Goal: Information Seeking & Learning: Check status

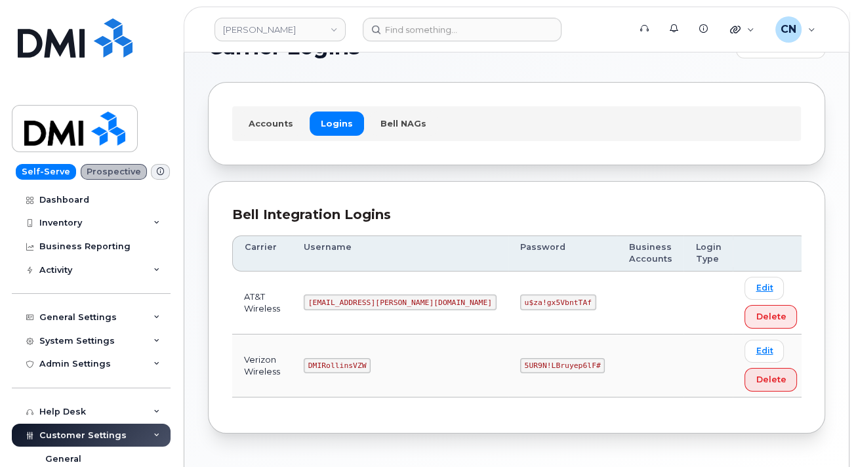
scroll to position [81, 0]
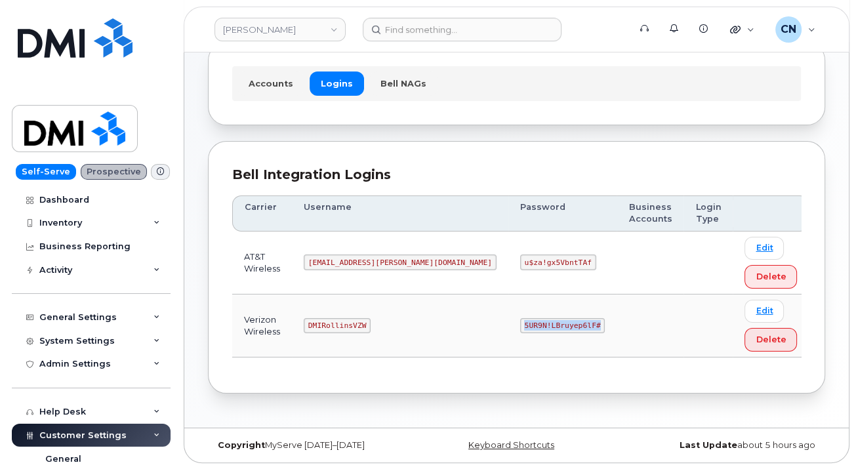
drag, startPoint x: 450, startPoint y: 322, endPoint x: 563, endPoint y: 317, distance: 113.6
click at [535, 326] on tr "Verizon Wireless DMIRollinsVZW 5UR9N!LBruyep6lF# Edit Delete" at bounding box center [520, 326] width 577 height 63
copy code "5UR9N!LBruyep6lF#"
drag, startPoint x: 329, startPoint y: 330, endPoint x: 445, endPoint y: 333, distance: 115.5
click at [410, 320] on td "DMIRollinsVZW" at bounding box center [400, 326] width 217 height 63
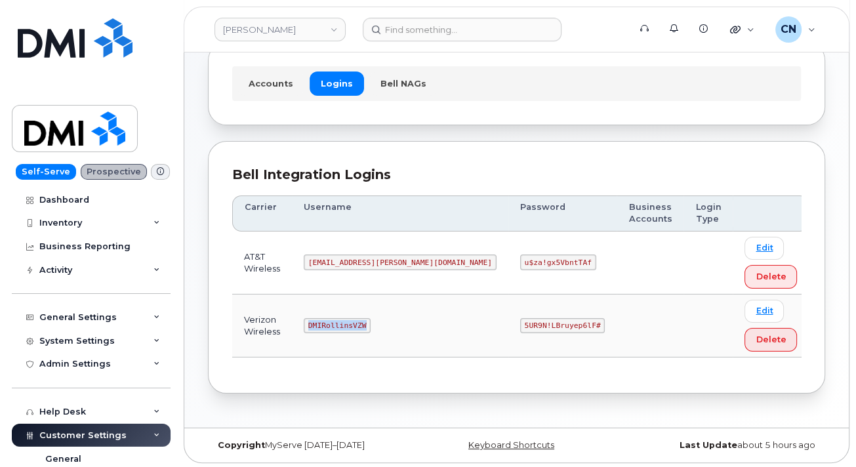
copy code "DMIRollinsVZW"
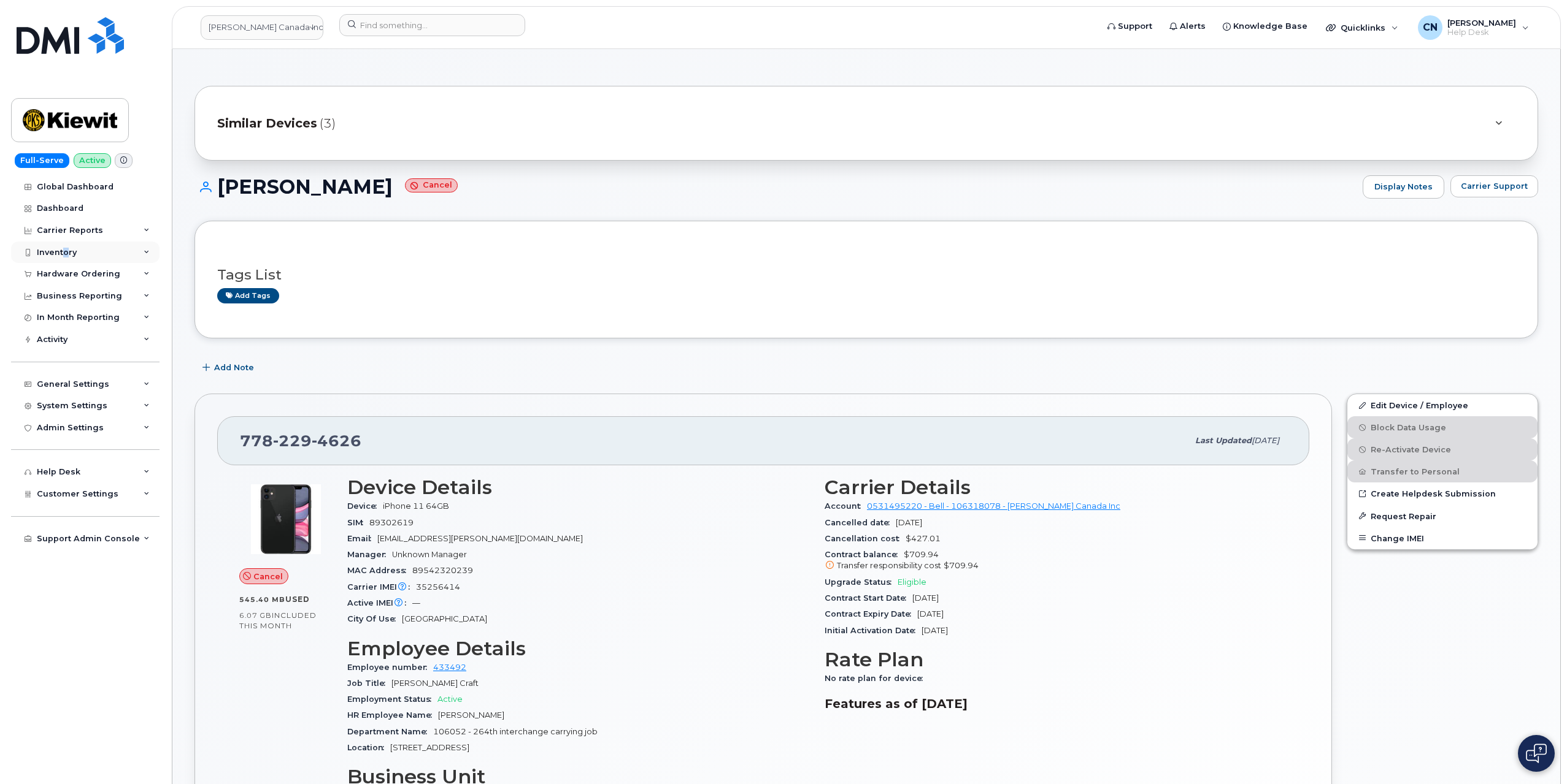
click at [64, 252] on div "Inventory" at bounding box center [56, 252] width 40 height 10
drag, startPoint x: 266, startPoint y: 21, endPoint x: 255, endPoint y: 26, distance: 12.1
click at [266, 21] on link "[PERSON_NAME] Canada Inc" at bounding box center [262, 27] width 122 height 24
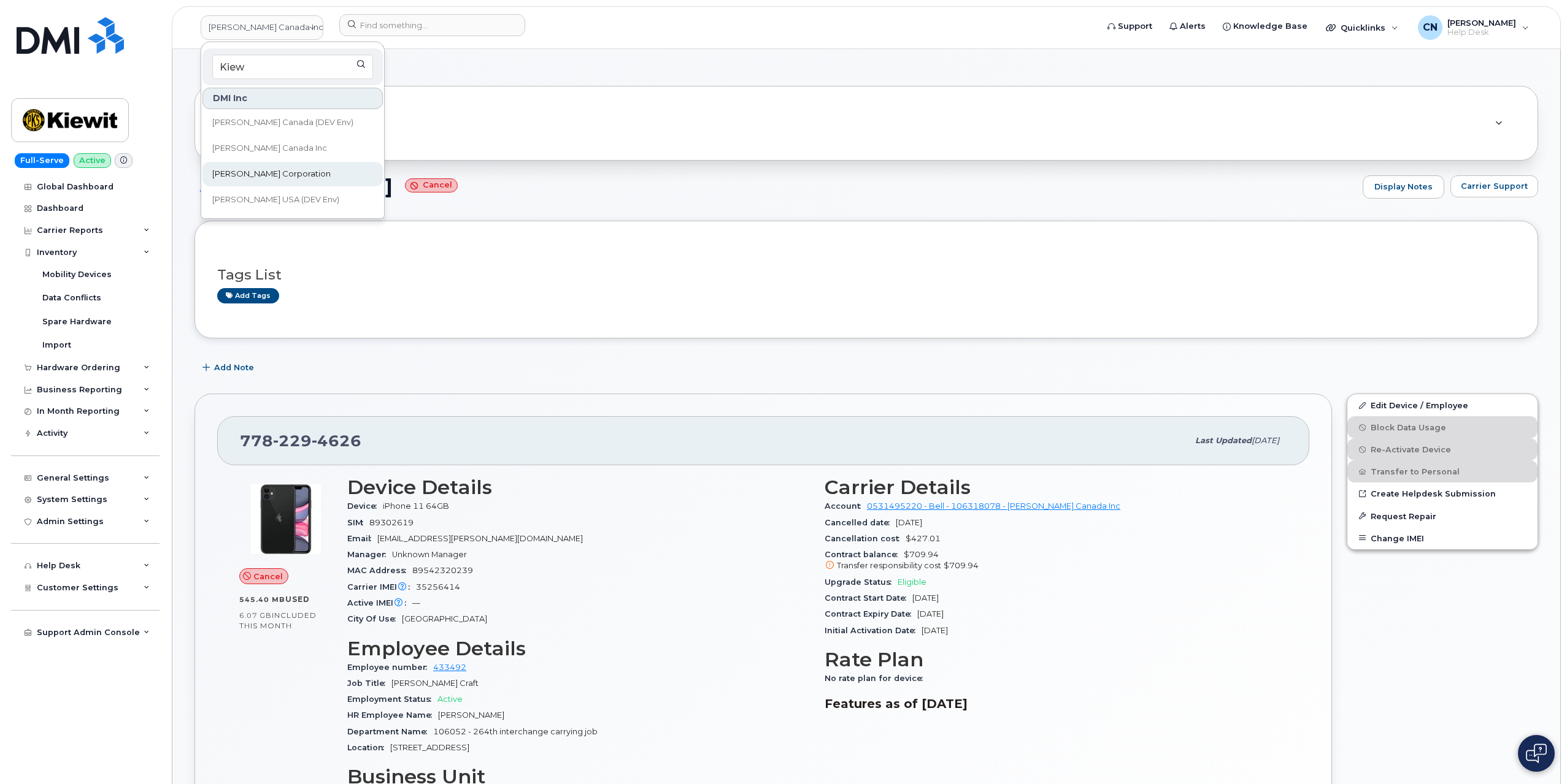
type input "Kiew"
click at [285, 168] on span "[PERSON_NAME] Corporation" at bounding box center [271, 174] width 119 height 12
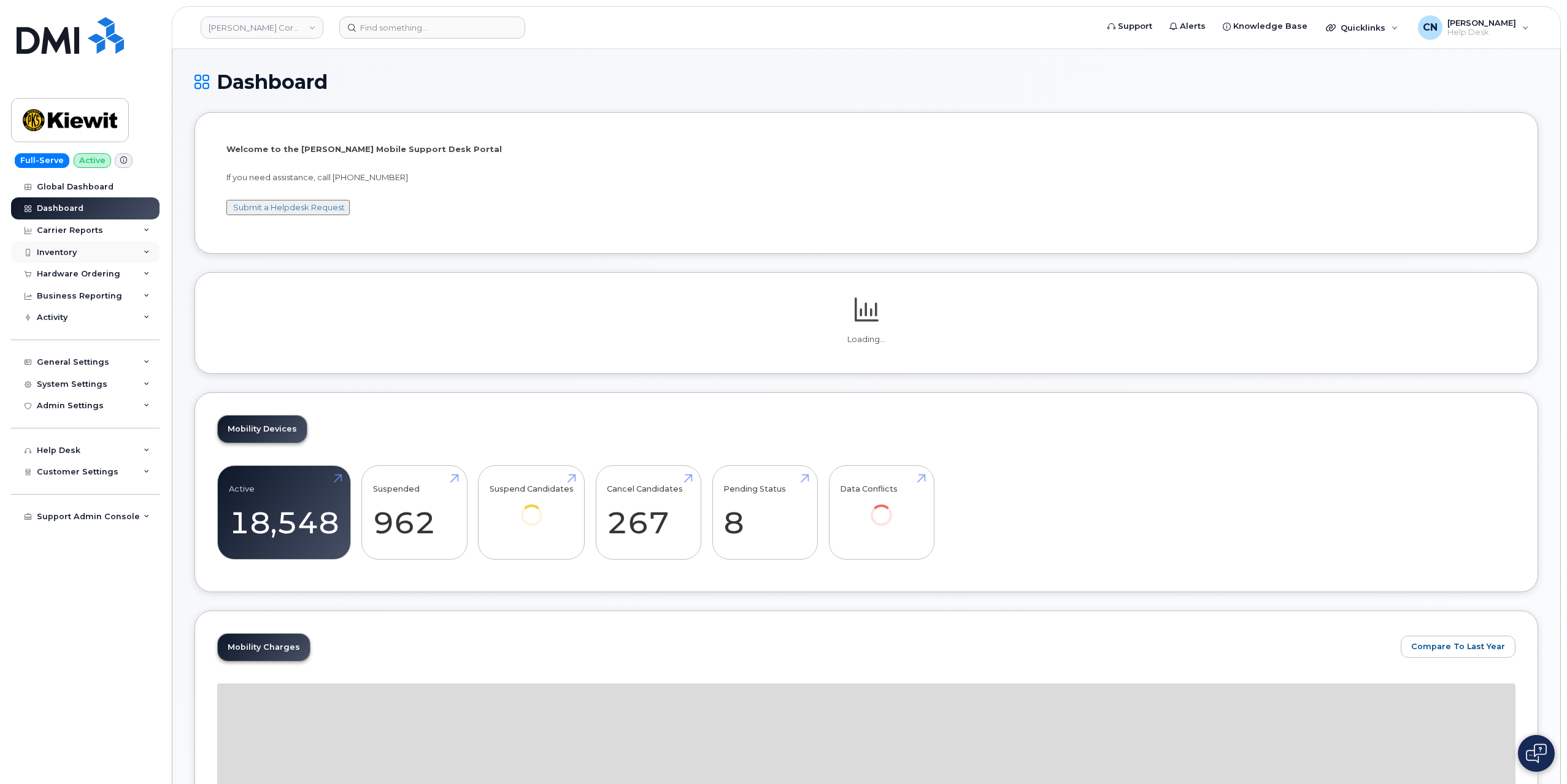
click at [71, 249] on div "Inventory" at bounding box center [56, 252] width 40 height 10
click at [51, 363] on div "Hardware Ordering" at bounding box center [78, 368] width 83 height 10
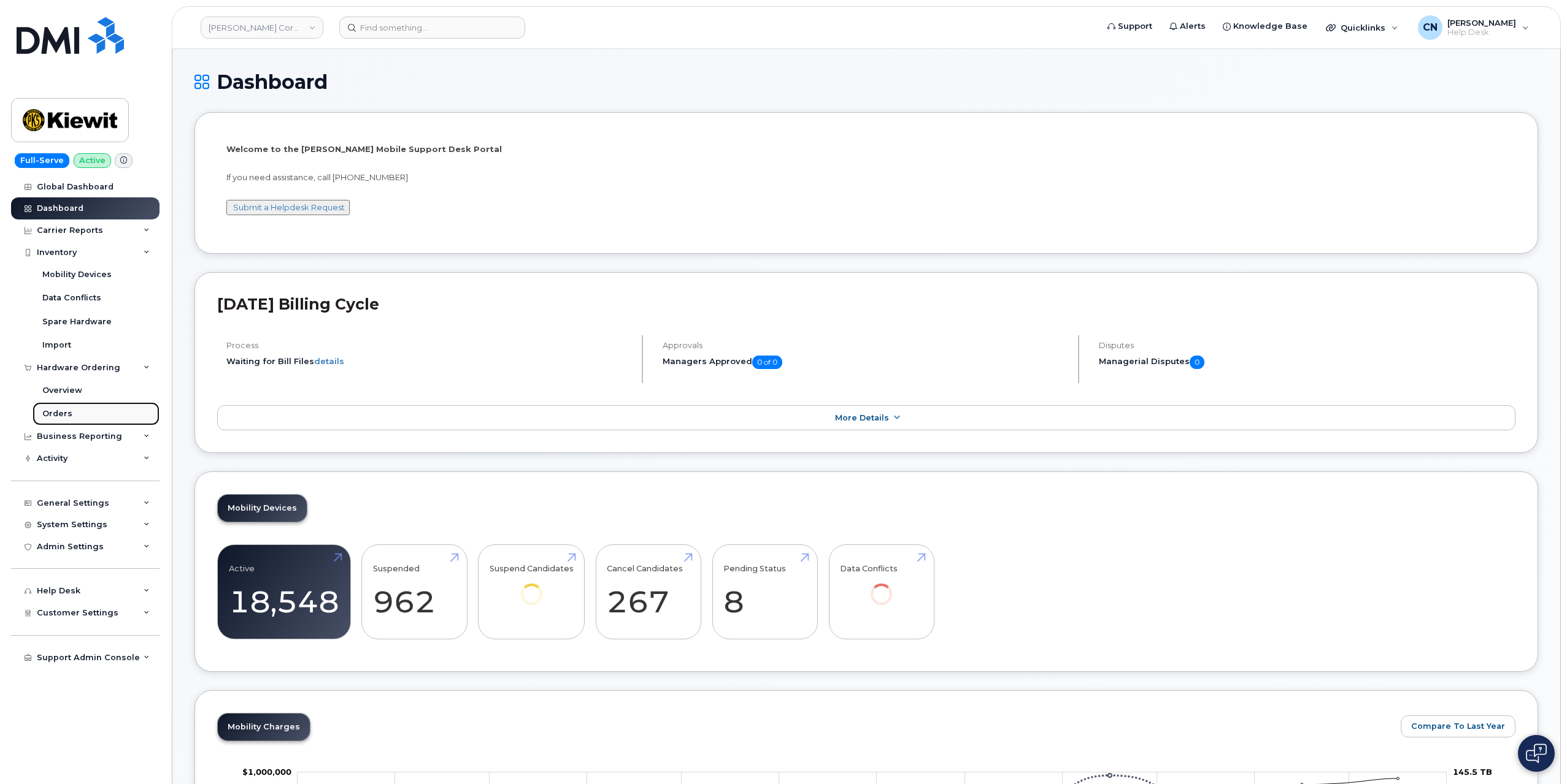
click at [46, 411] on div "Orders" at bounding box center [57, 414] width 30 height 11
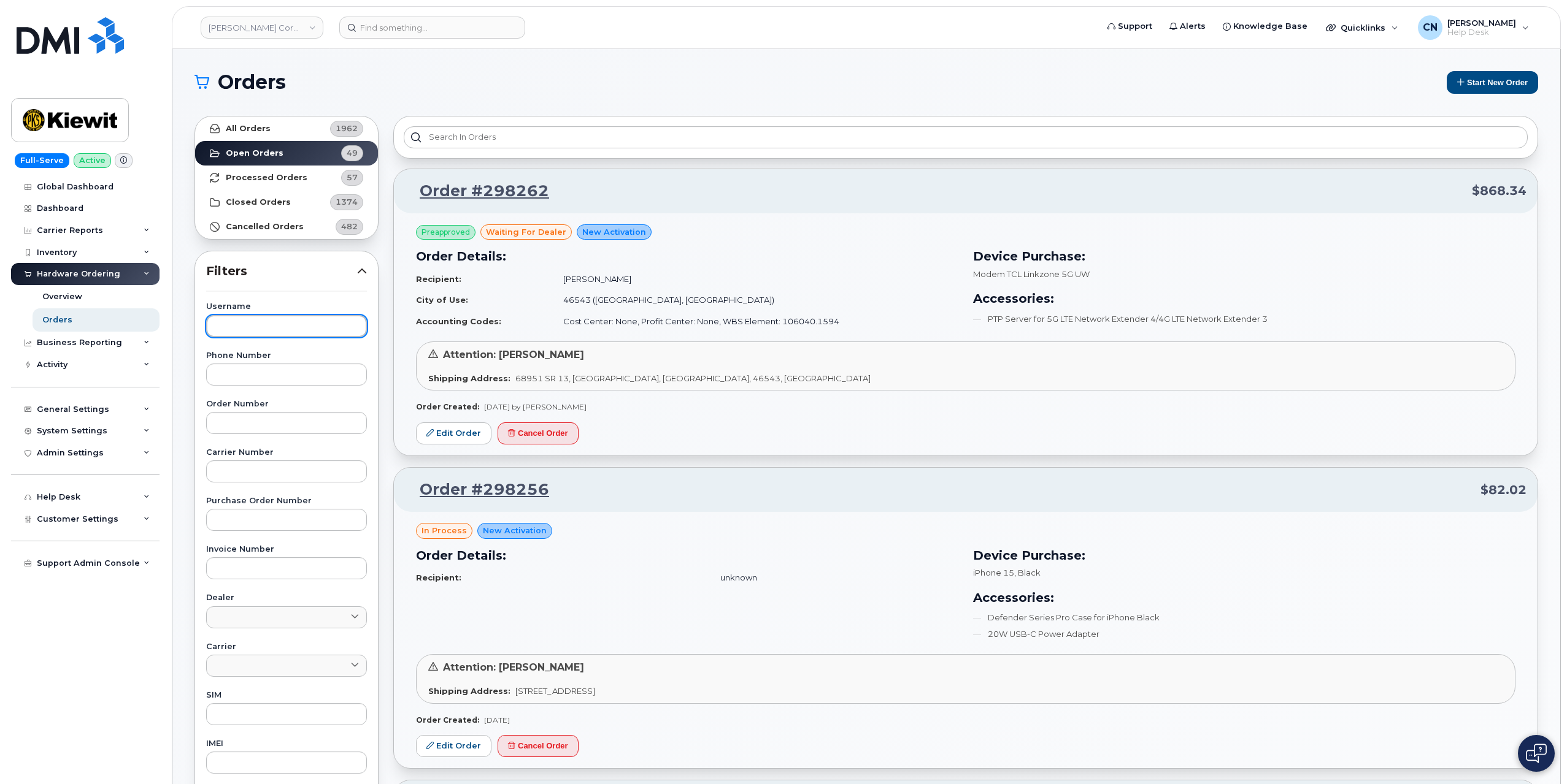
click at [246, 316] on input "text" at bounding box center [287, 326] width 161 height 22
click at [274, 133] on link "All Orders 1962" at bounding box center [287, 129] width 183 height 24
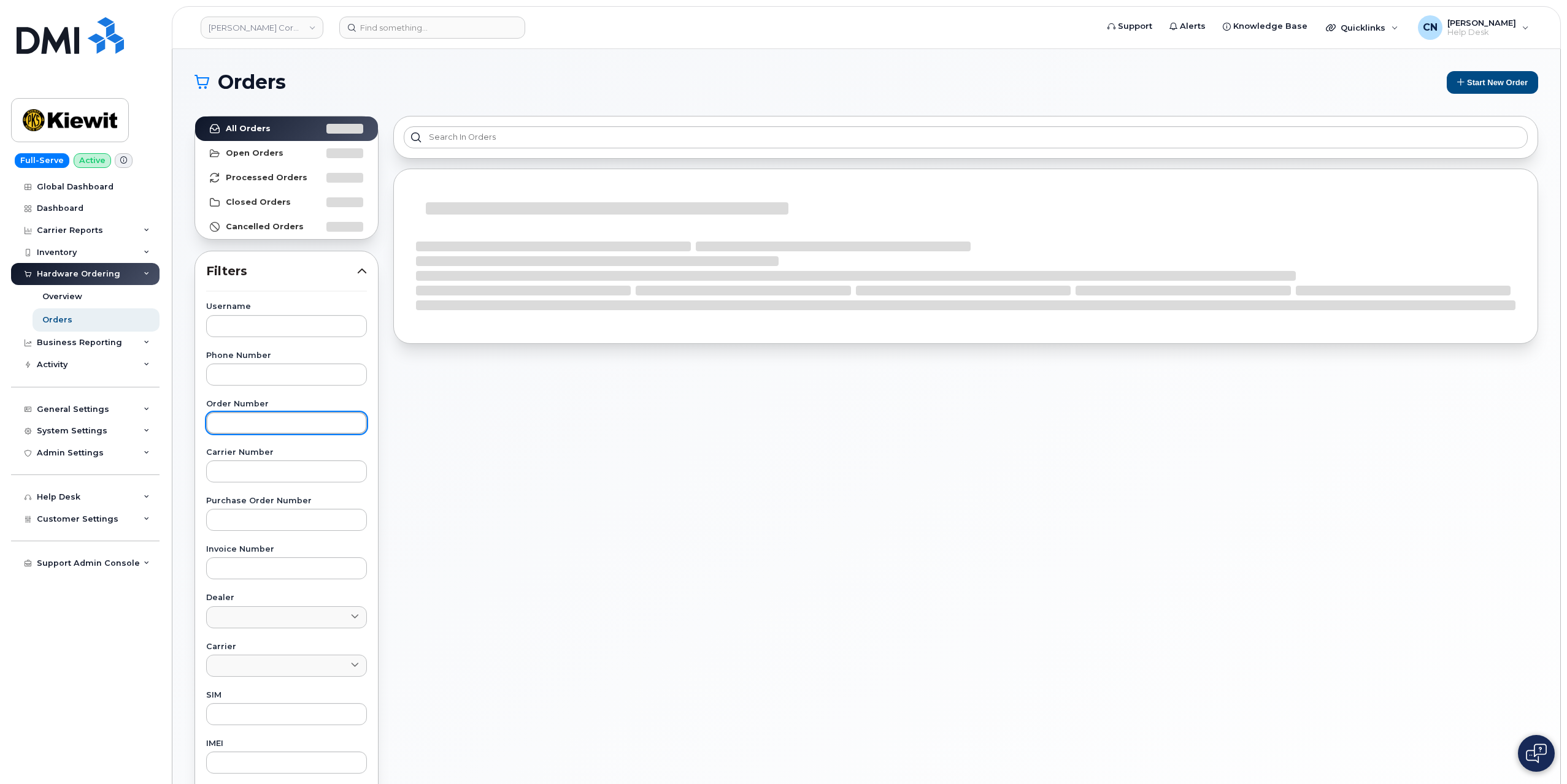
click at [249, 414] on input "text" at bounding box center [287, 423] width 161 height 22
paste input "297368"
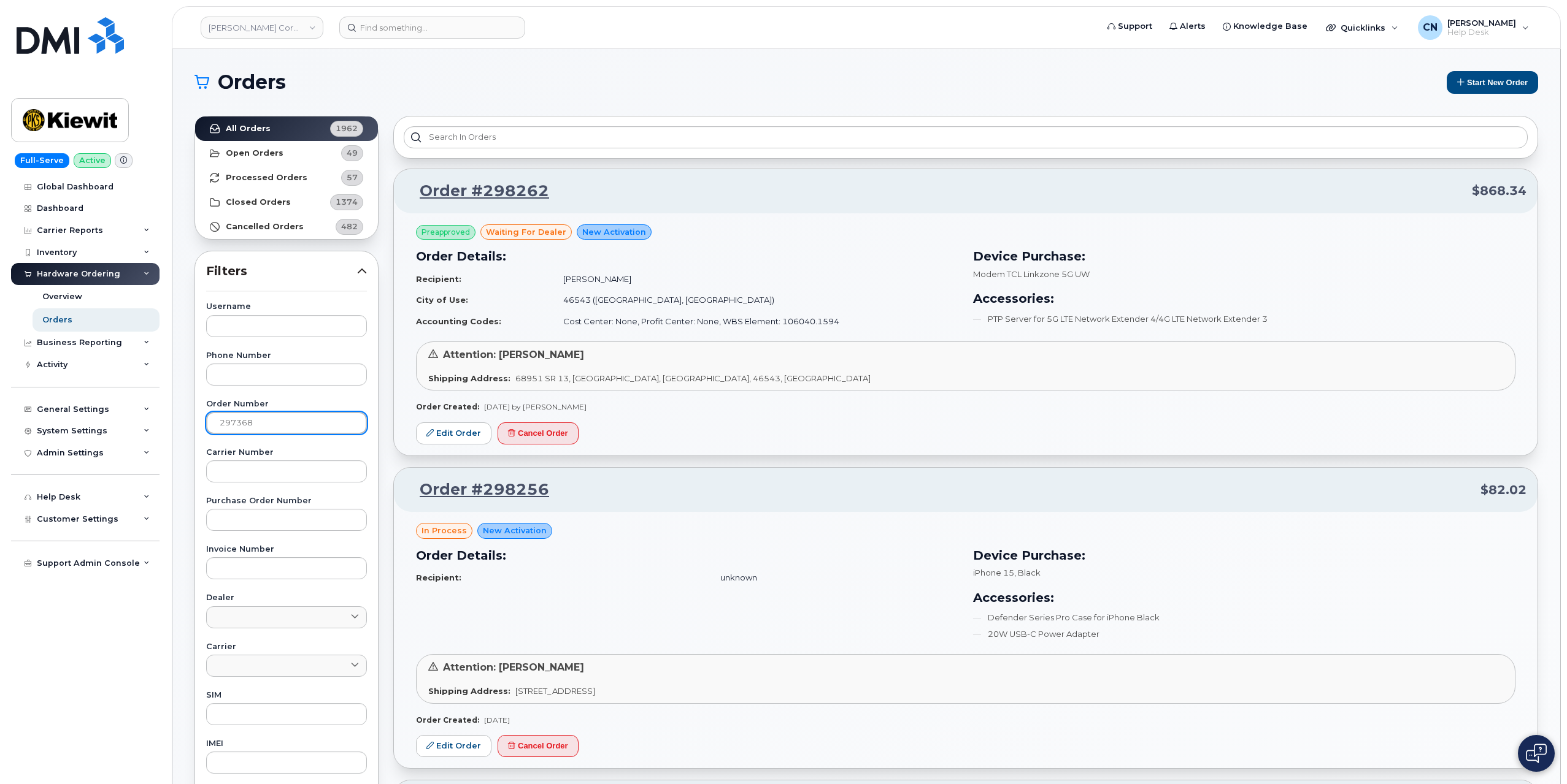
type input "297368"
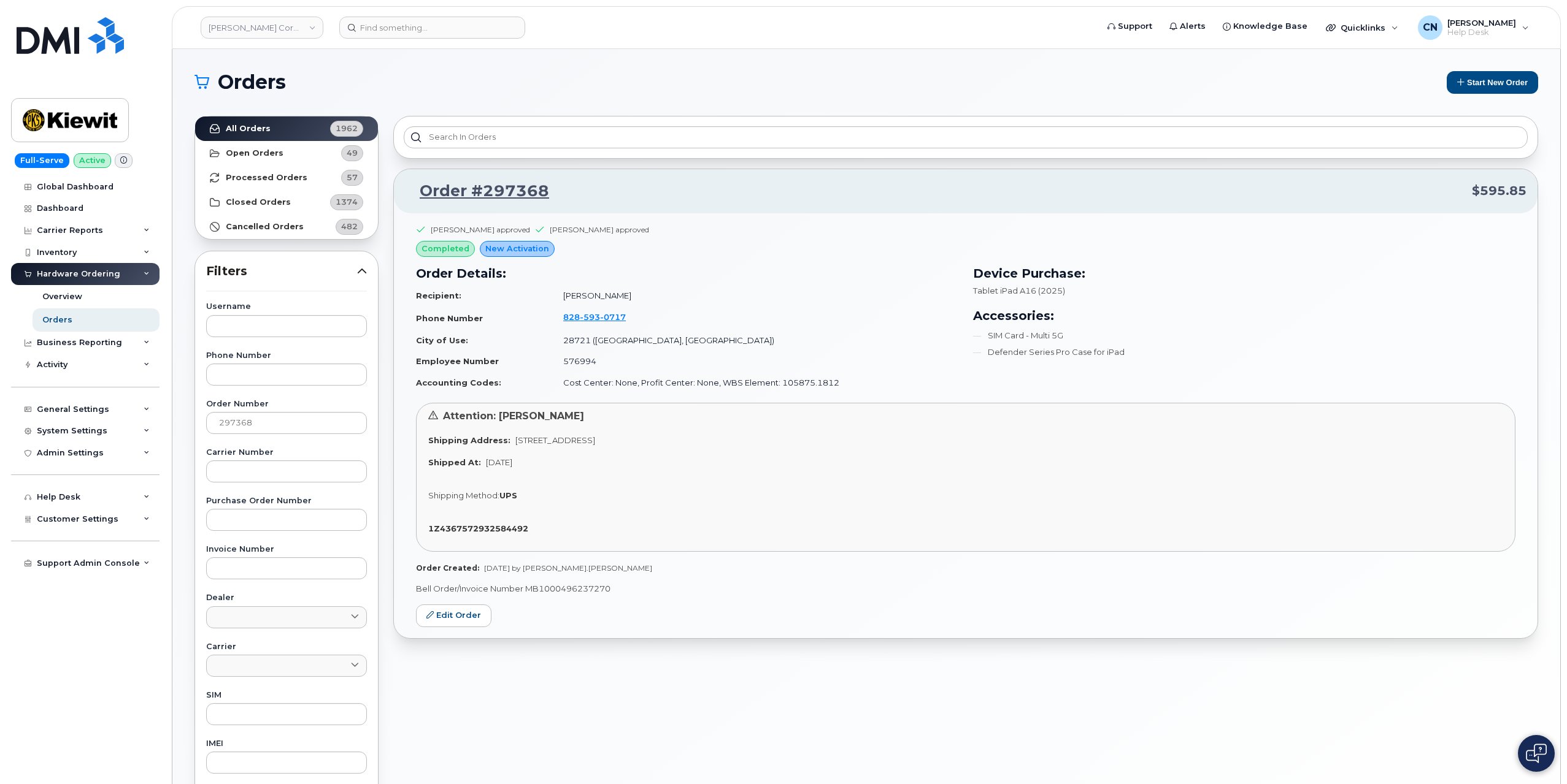
drag, startPoint x: 509, startPoint y: 435, endPoint x: 713, endPoint y: 438, distance: 204.0
click at [713, 438] on div "Shipping Address: 3145 Fines Creek Rd, Clyde, NC, 28721, USA" at bounding box center [966, 440] width 1075 height 11
copy span "3145 Fines Creek Rd, Clyde, NC, 28721, USA"
drag, startPoint x: 587, startPoint y: 186, endPoint x: 421, endPoint y: 190, distance: 166.0
click at [421, 190] on p "Order #297368 $595.85" at bounding box center [966, 192] width 1122 height 22
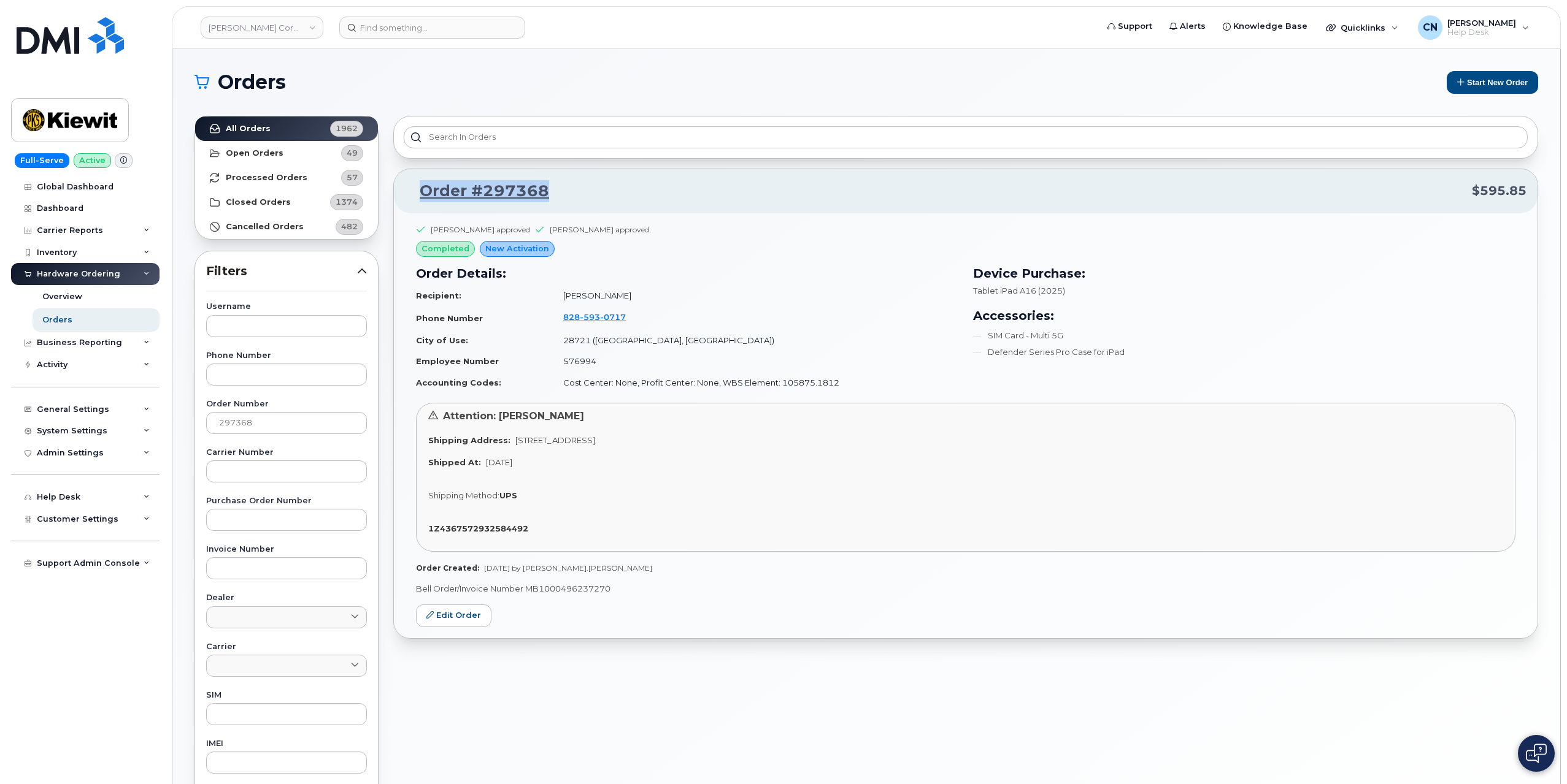
copy link "Order #297368"
click at [470, 511] on div "Attention: Jacob Fruehwald Shipping Address: 3145 Fines Creek Rd, Clyde, NC, 28…" at bounding box center [966, 477] width 1100 height 149
click at [469, 520] on div "Attention: Jacob Fruehwald Shipping Address: 3145 Fines Creek Rd, Clyde, NC, 28…" at bounding box center [966, 477] width 1100 height 149
copy strong "1Z4367572932584492"
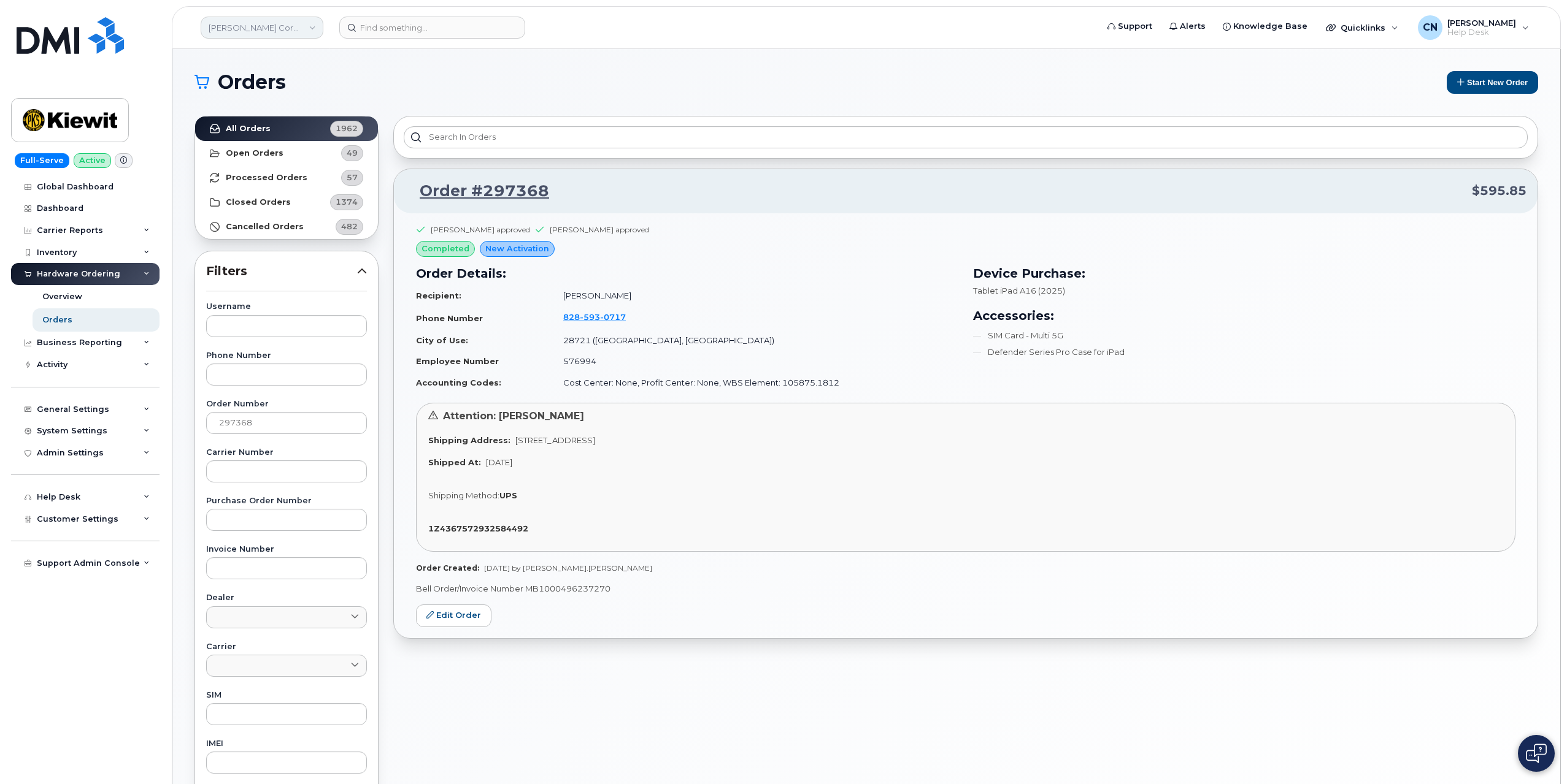
click at [262, 19] on link "[PERSON_NAME] Corporation" at bounding box center [262, 28] width 122 height 22
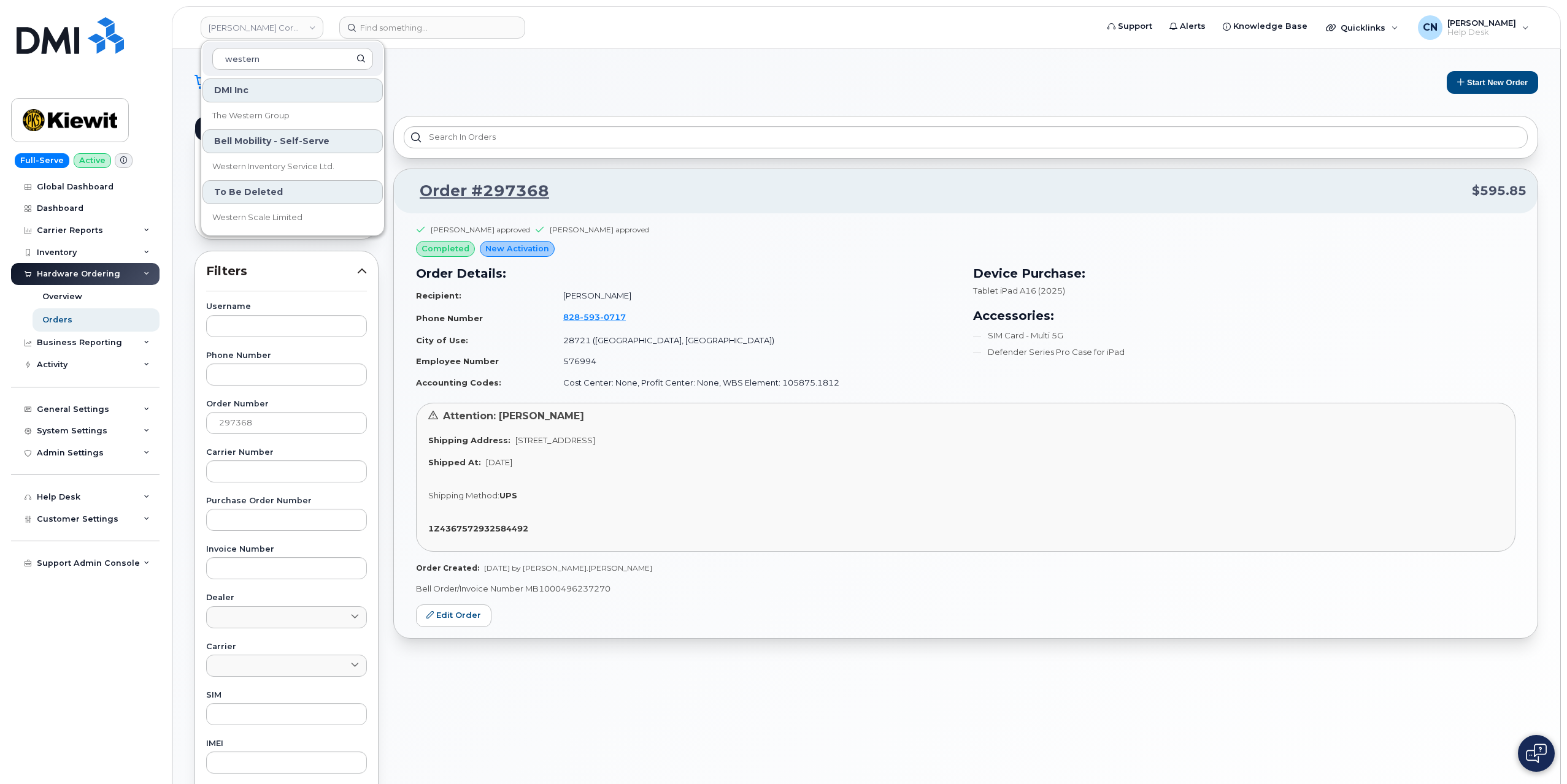
type input "western"
drag, startPoint x: 323, startPoint y: 61, endPoint x: 141, endPoint y: 52, distance: 182.2
click at [172, 50] on div "Kiewit Corporation western DMI Inc The Western Group Bell Mobility - Self-Serve…" at bounding box center [867, 28] width 1389 height 43
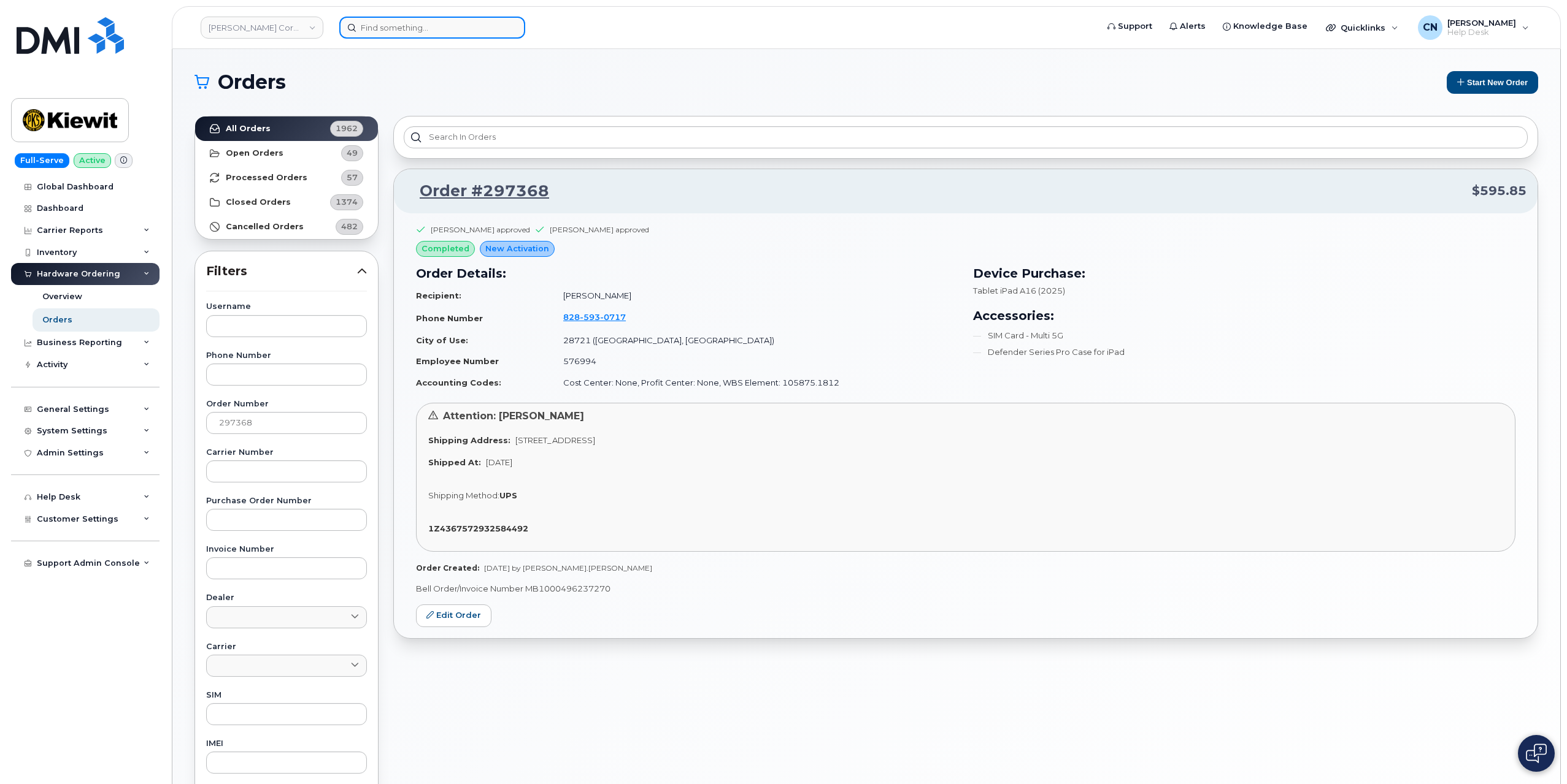
click at [423, 30] on input at bounding box center [432, 28] width 186 height 22
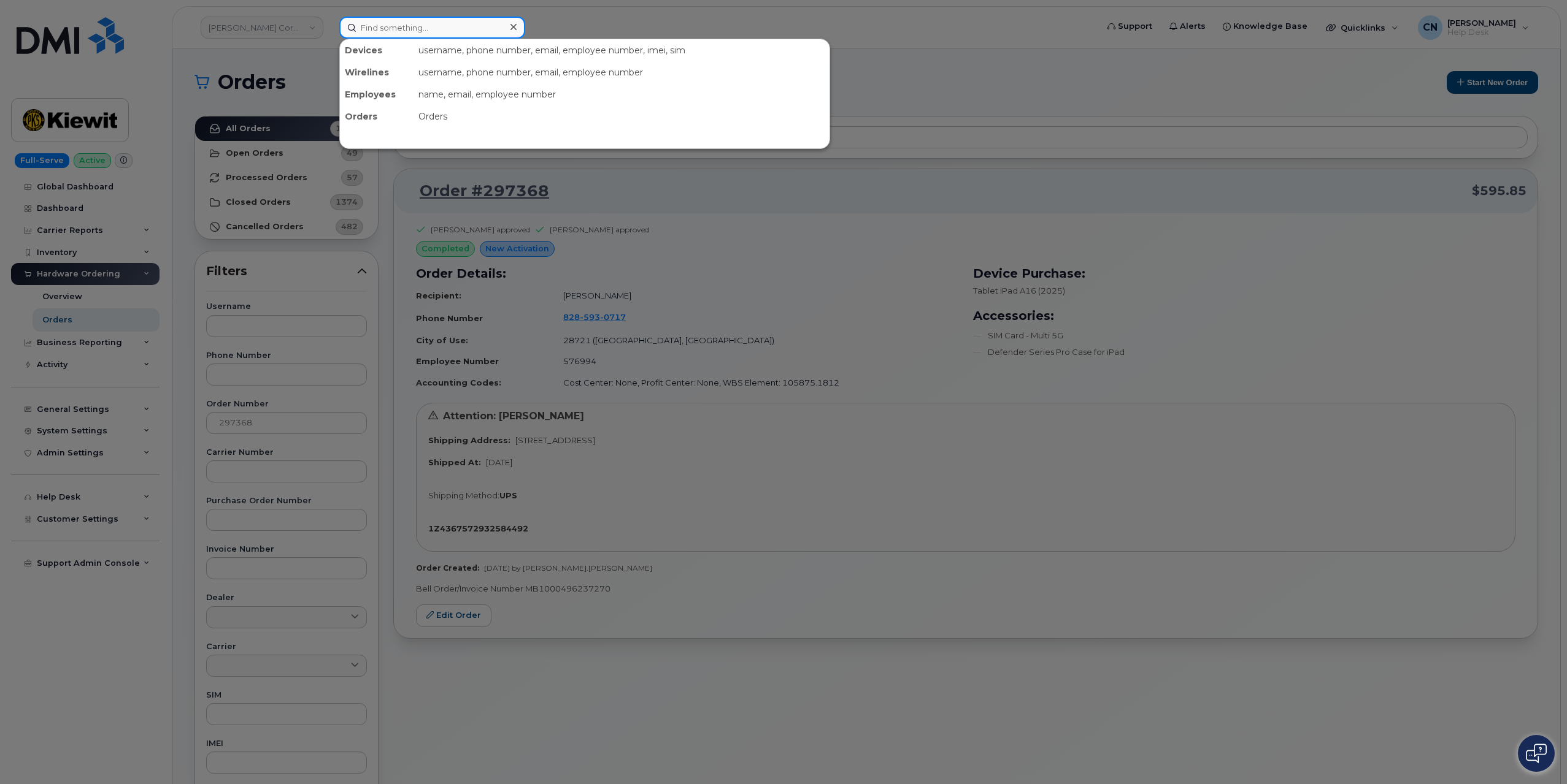
paste input "6058808811"
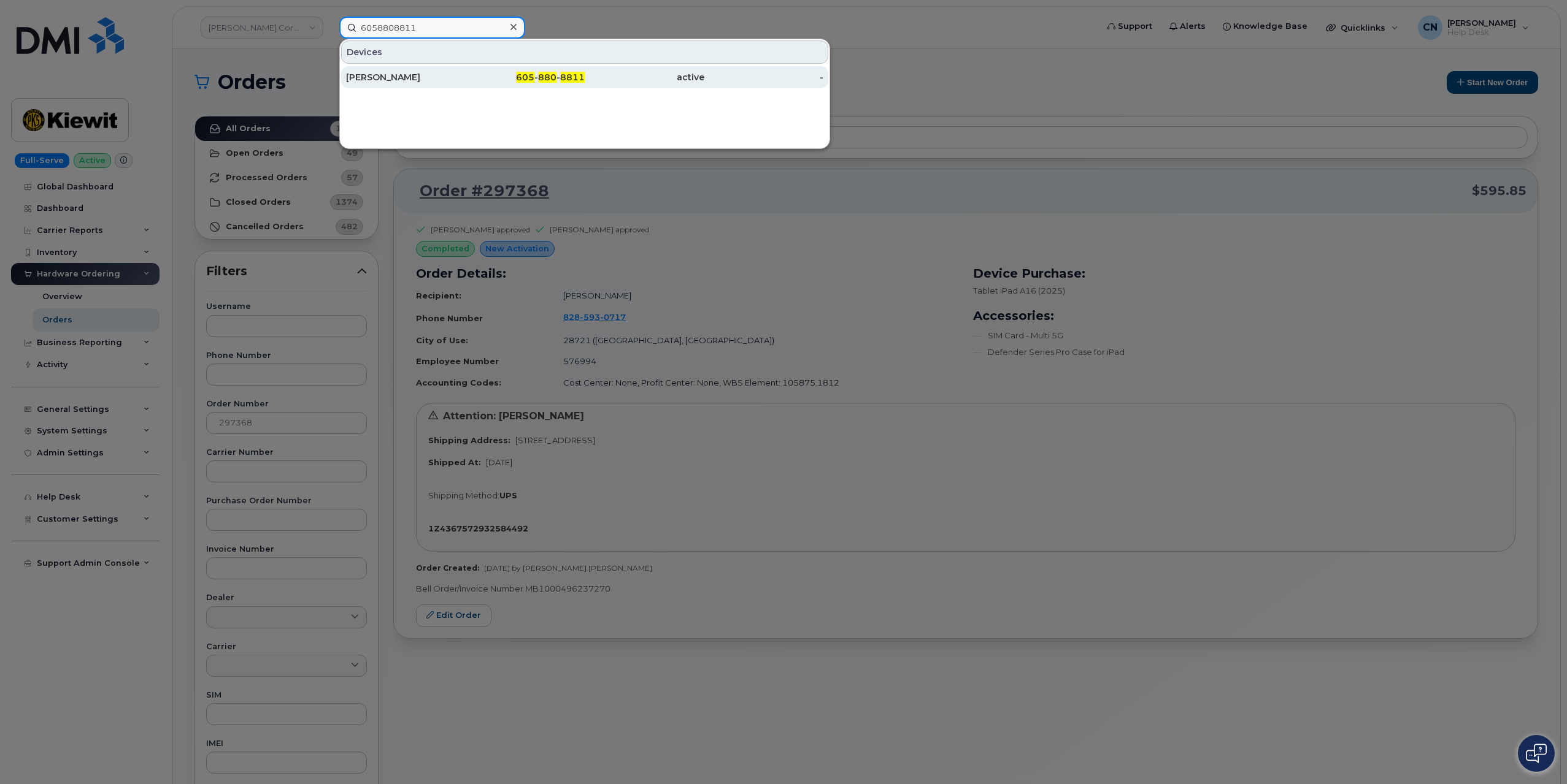
type input "6058808811"
click at [381, 81] on div "[PERSON_NAME]" at bounding box center [406, 77] width 120 height 12
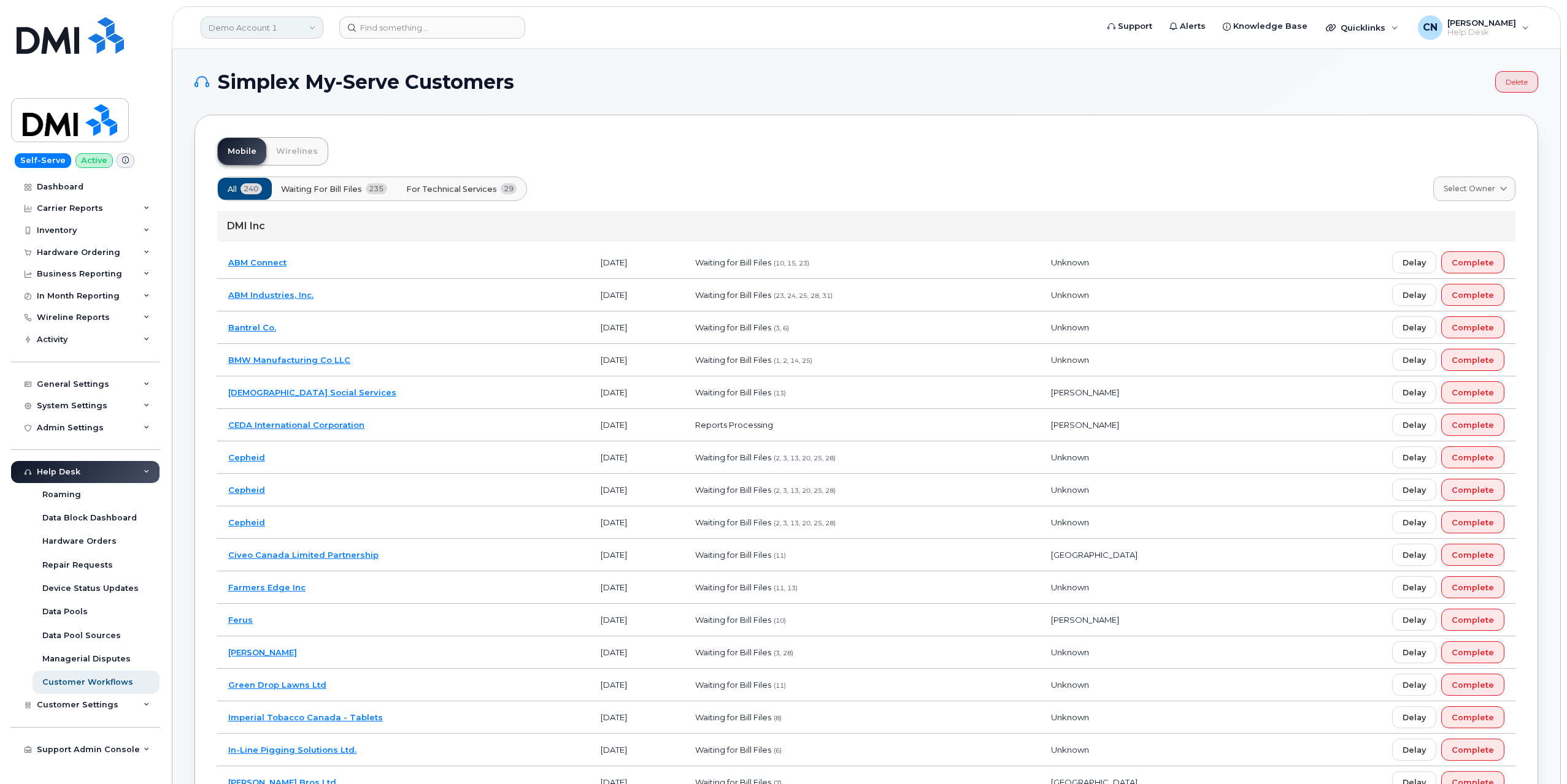
click at [283, 29] on link "Demo Account 1" at bounding box center [262, 28] width 122 height 22
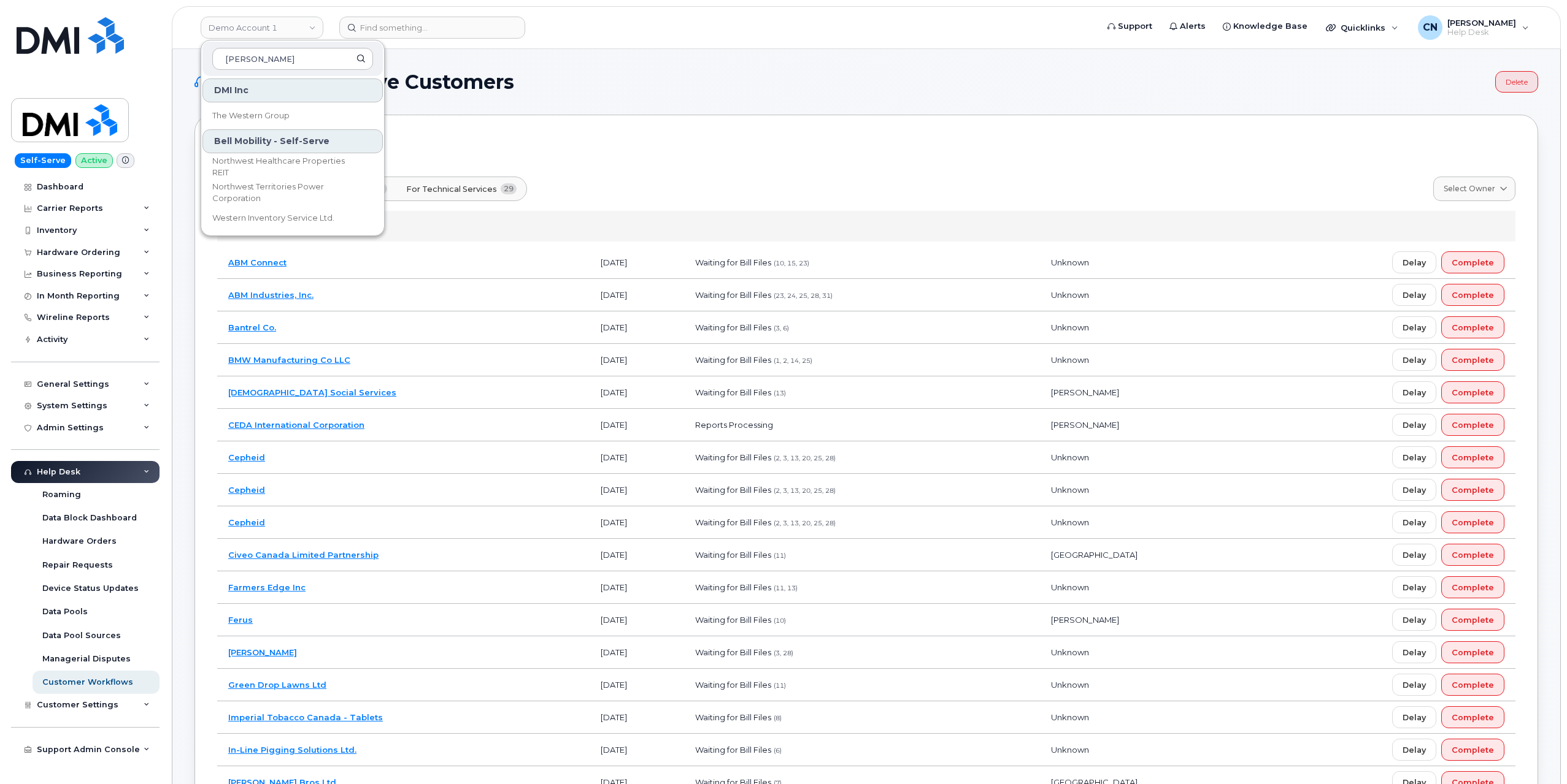
type input "wes"
click at [694, 197] on div "All 240 Waiting for Bill Files 235 For Technical Services 29 Select Owner All D…" at bounding box center [866, 189] width 1299 height 24
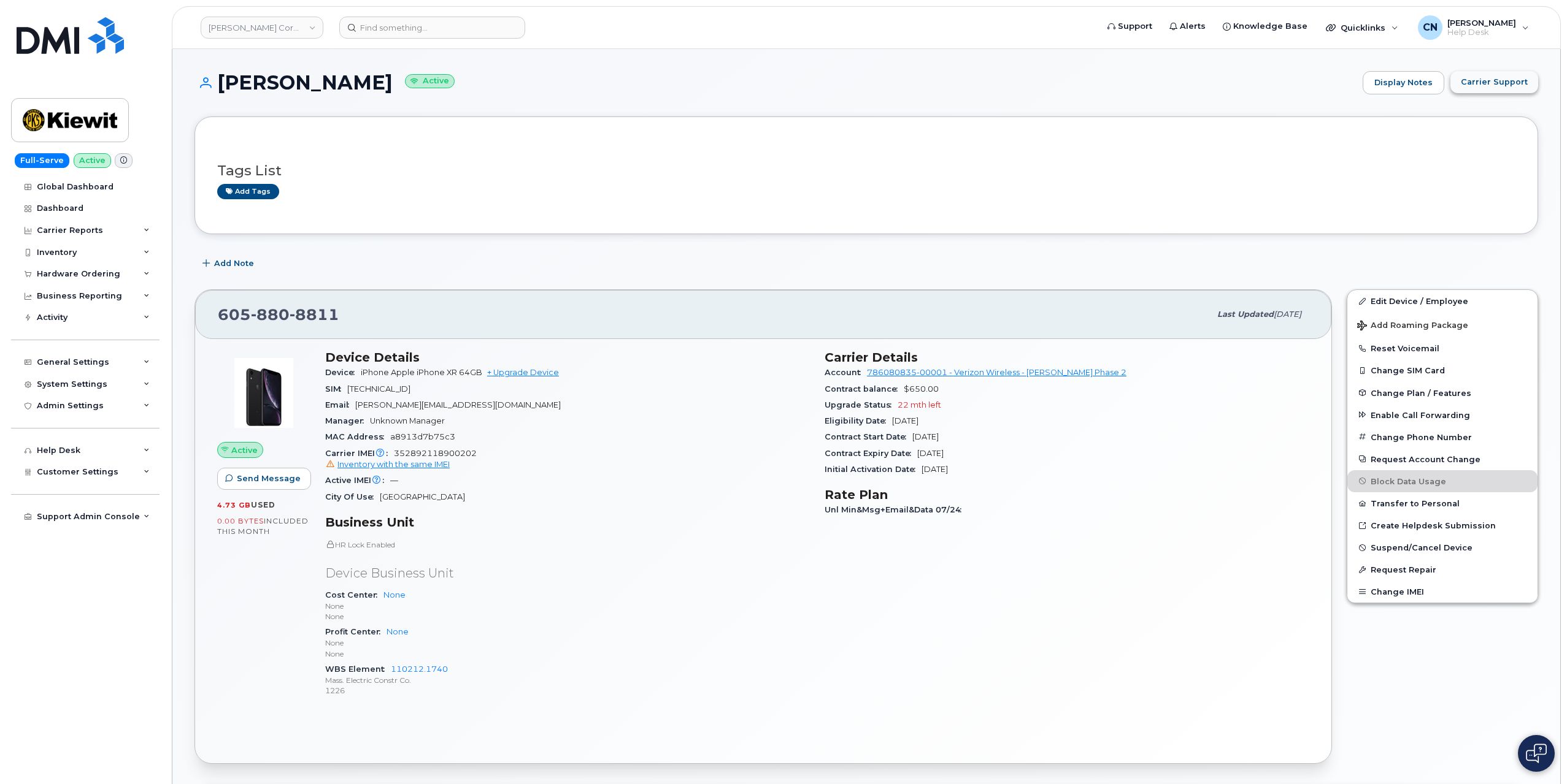
click at [1511, 78] on span "Carrier Support" at bounding box center [1495, 81] width 67 height 11
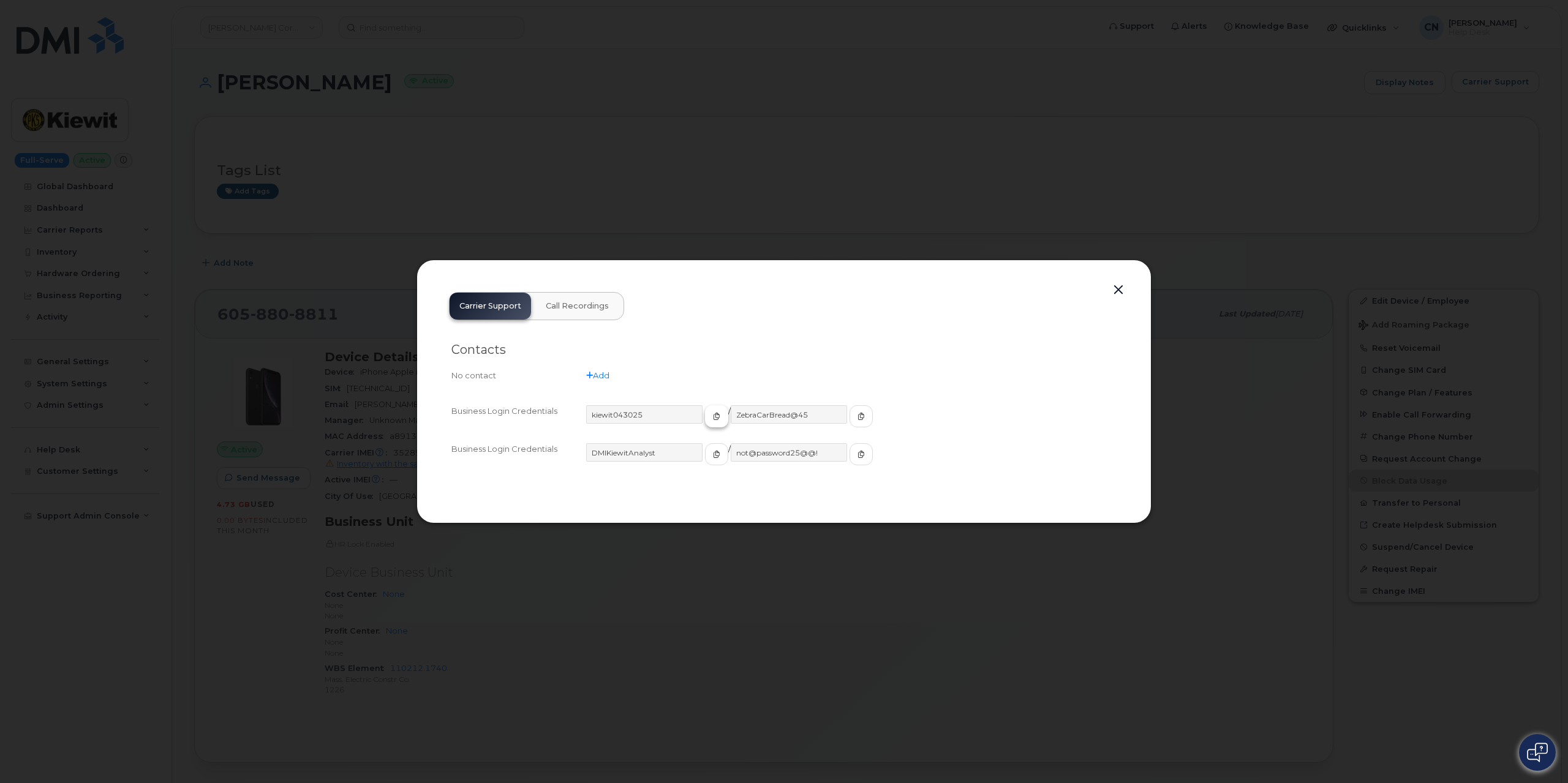
click at [711, 420] on span "button" at bounding box center [717, 416] width 11 height 11
click at [849, 411] on button "button" at bounding box center [861, 416] width 23 height 22
click at [1123, 293] on button "button" at bounding box center [1118, 290] width 19 height 17
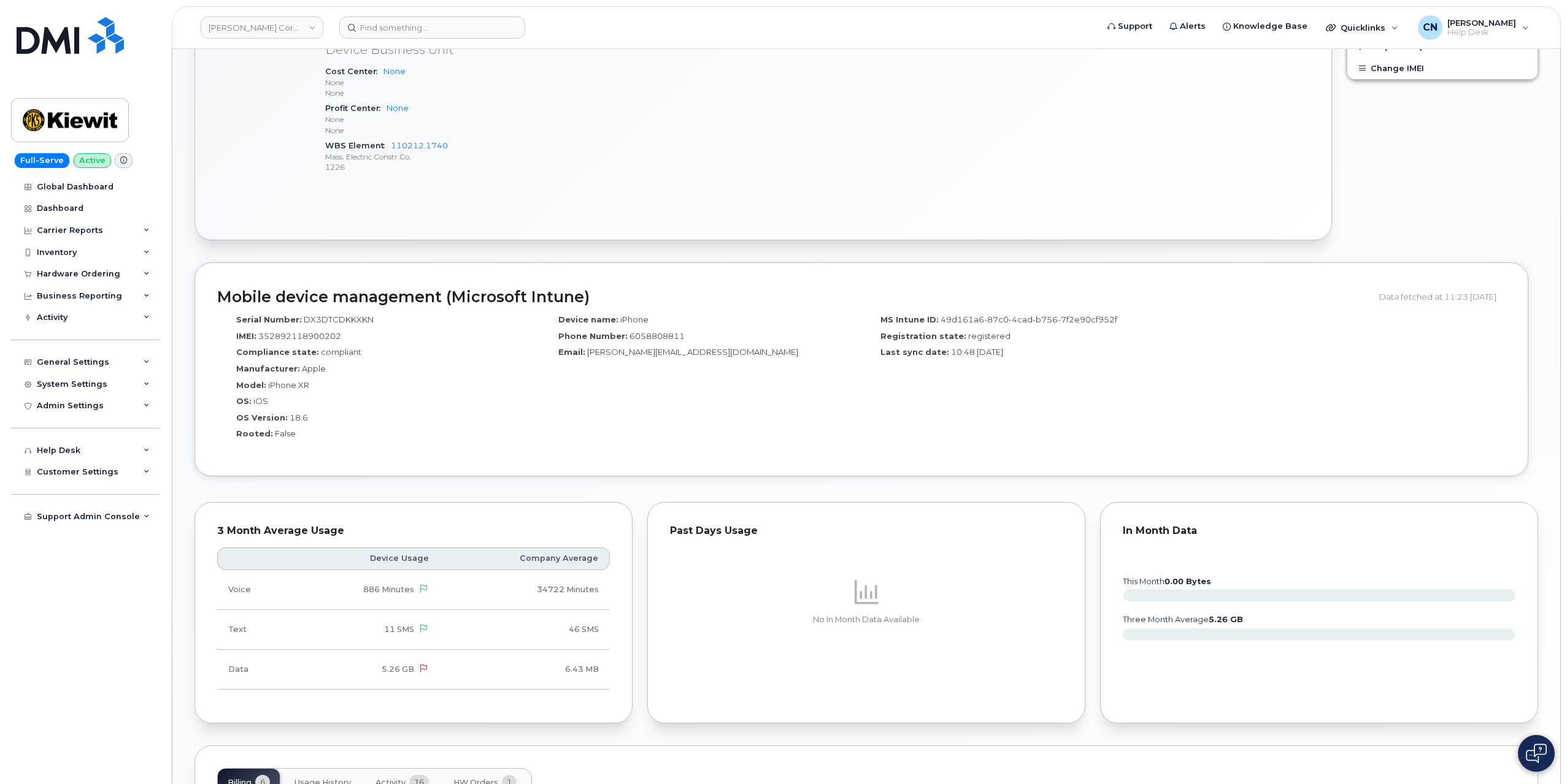
scroll to position [675, 0]
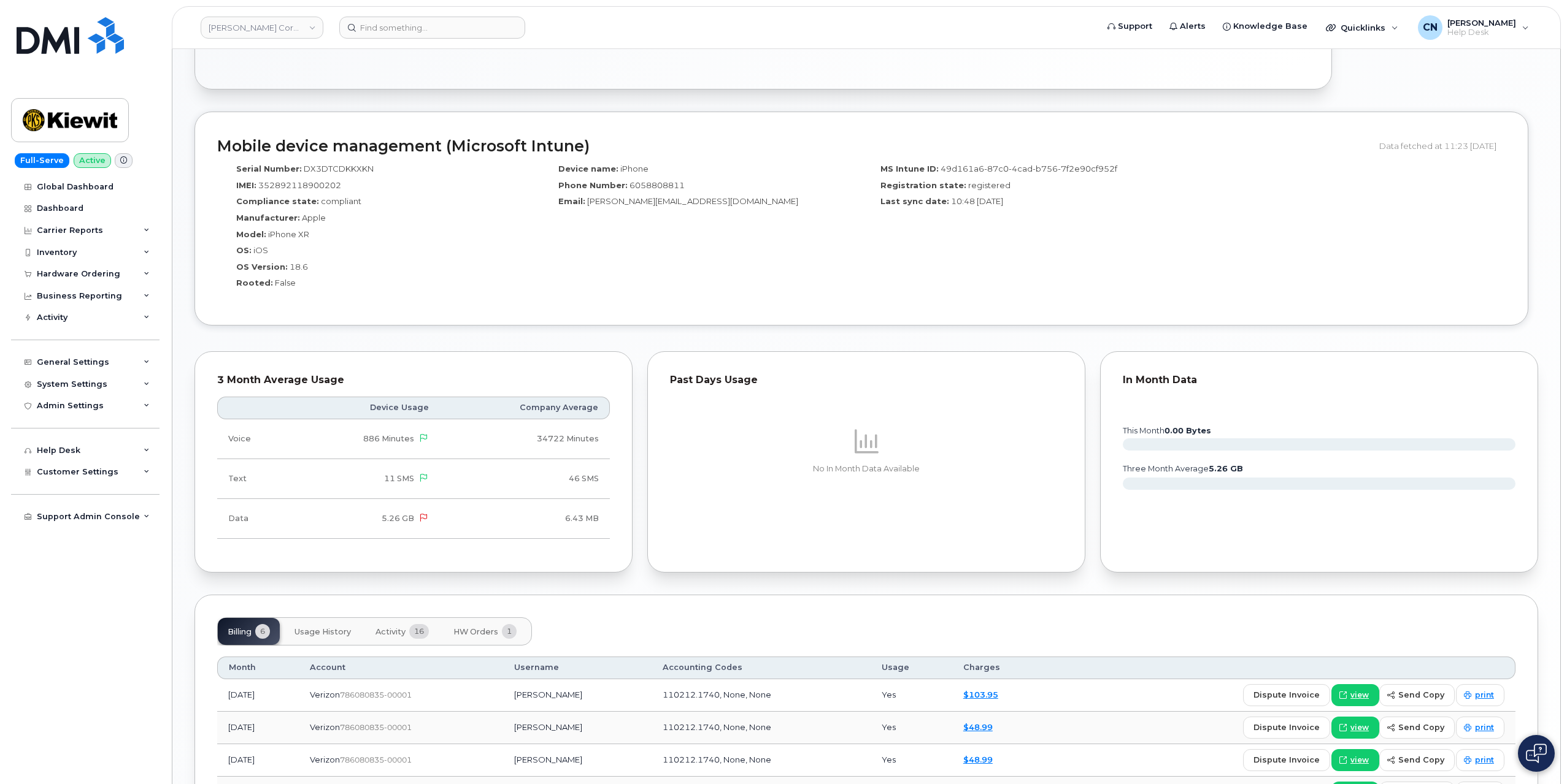
click at [474, 630] on span "HW Orders" at bounding box center [476, 632] width 45 height 10
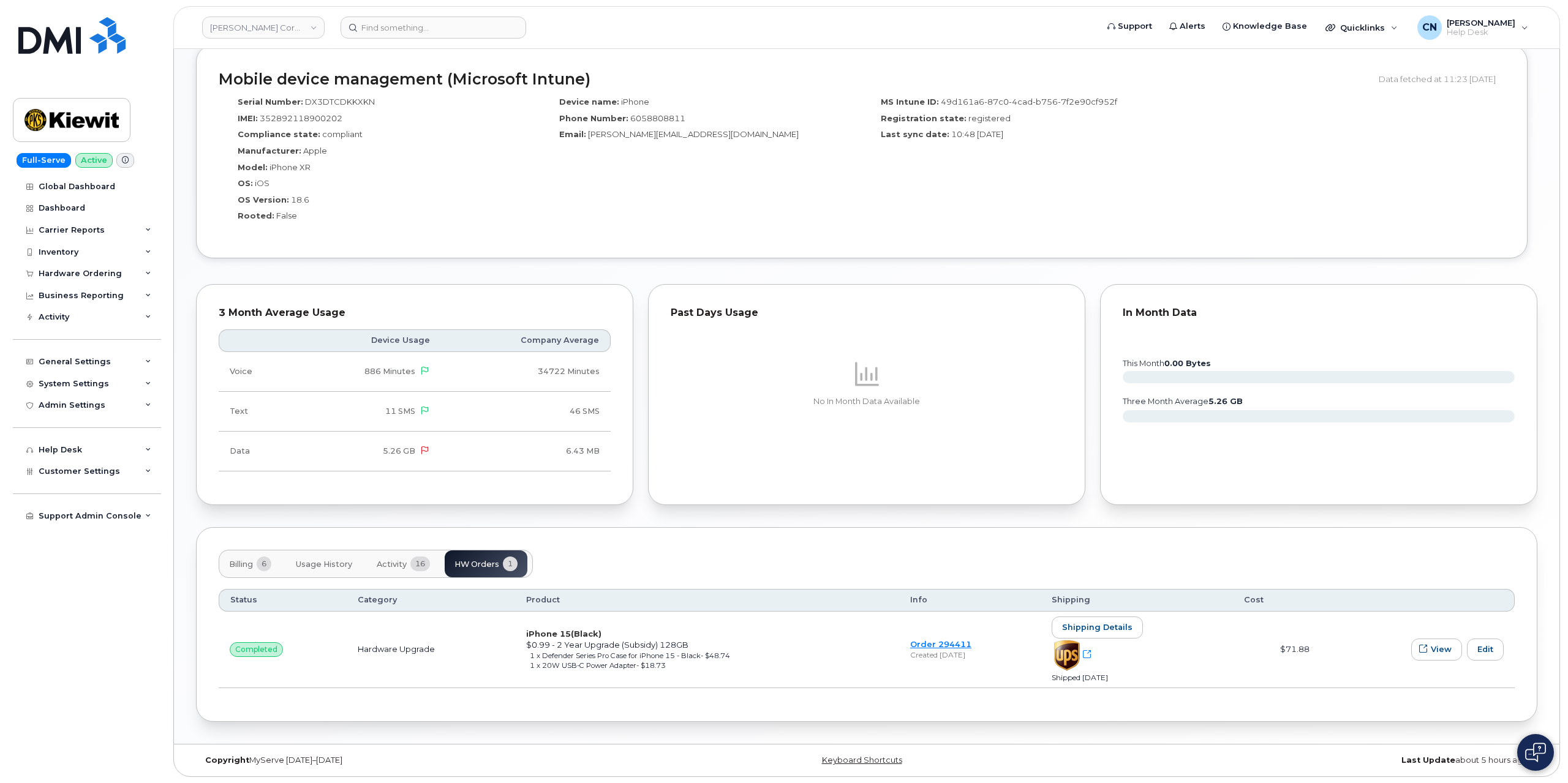
scroll to position [736, 0]
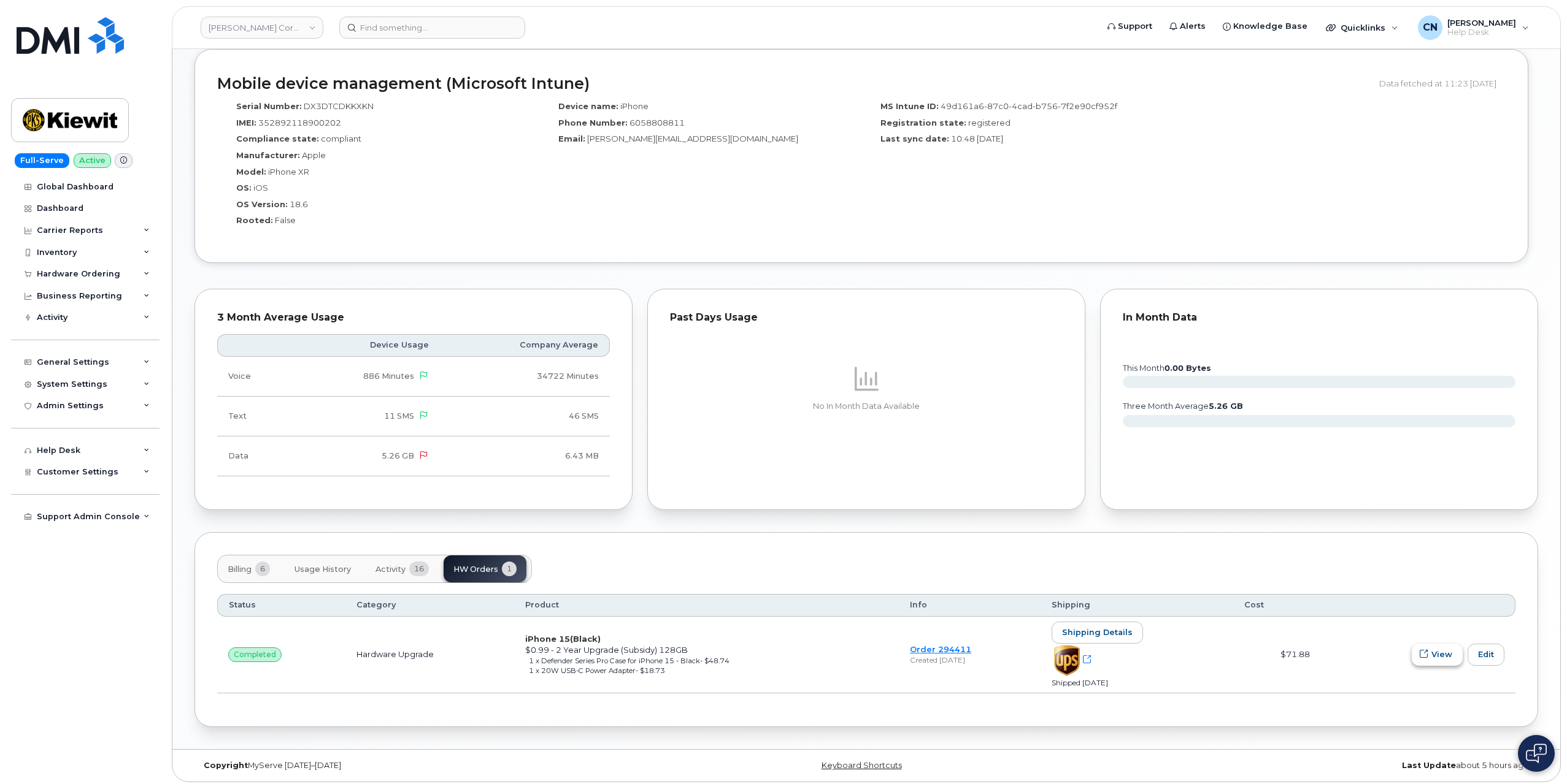
click at [1430, 658] on span "button" at bounding box center [1424, 654] width 11 height 11
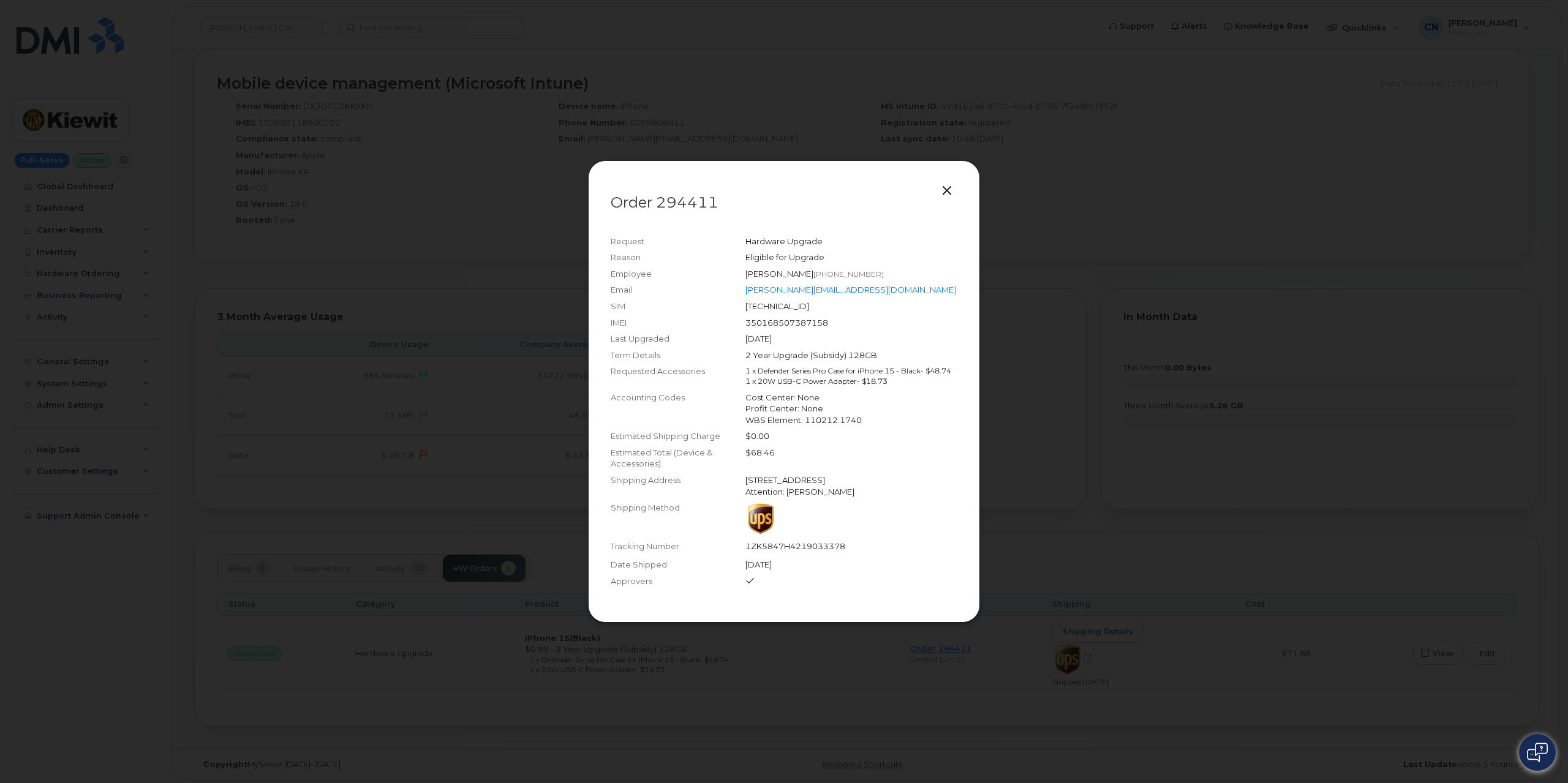
click at [785, 317] on div "350168507387158" at bounding box center [851, 323] width 212 height 11
copy div "350168507387158"
